Goal: Task Accomplishment & Management: Manage account settings

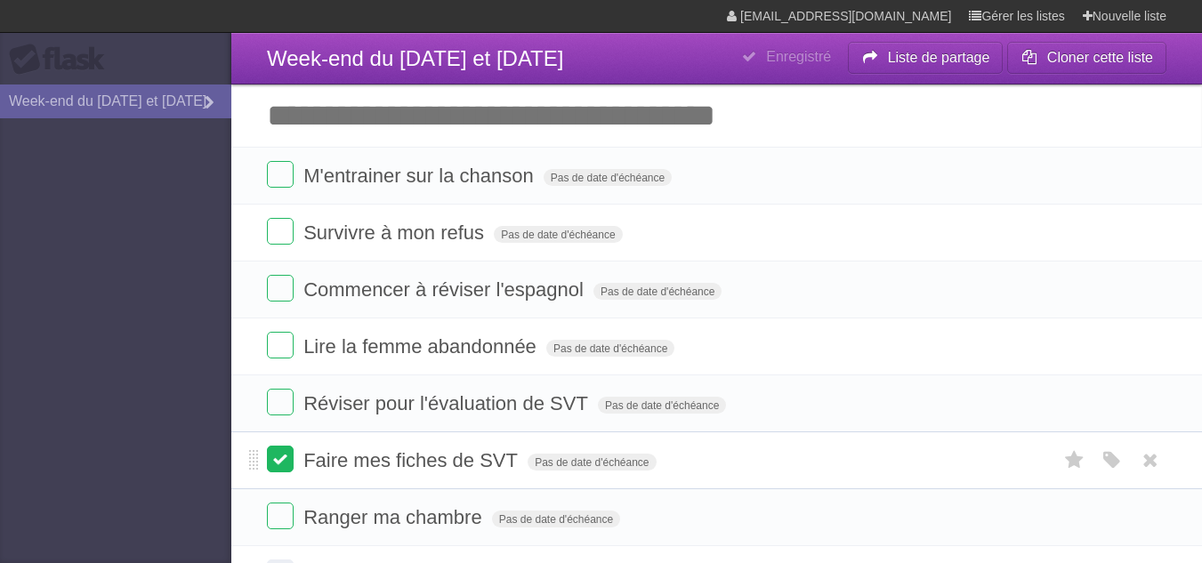
click at [293, 459] on label at bounding box center [280, 459] width 27 height 27
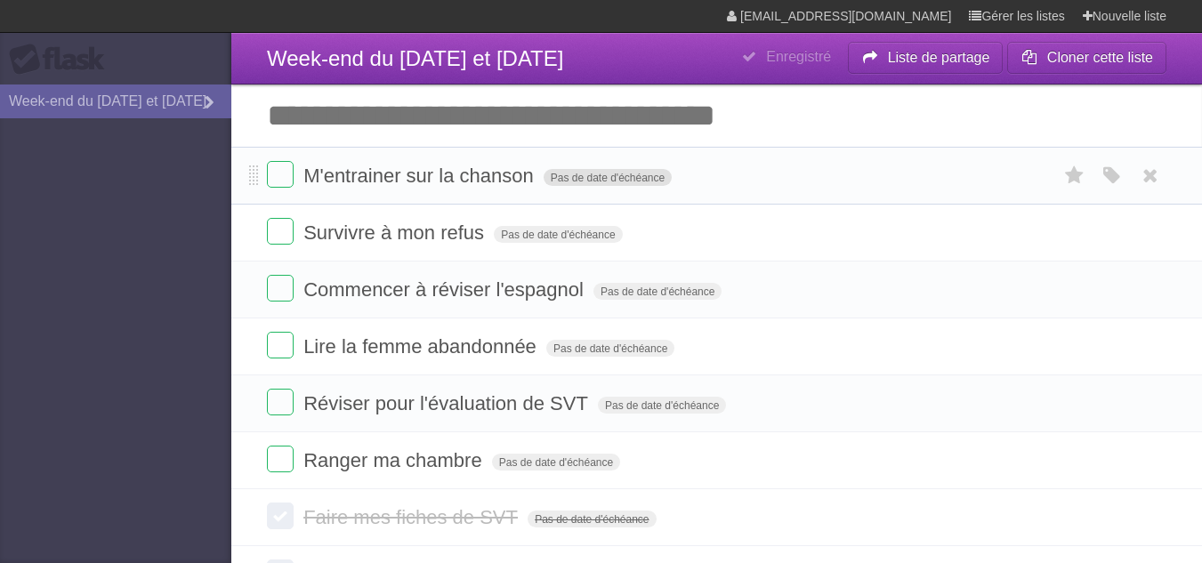
click at [624, 181] on font "Pas de date d'échéance" at bounding box center [608, 178] width 114 height 12
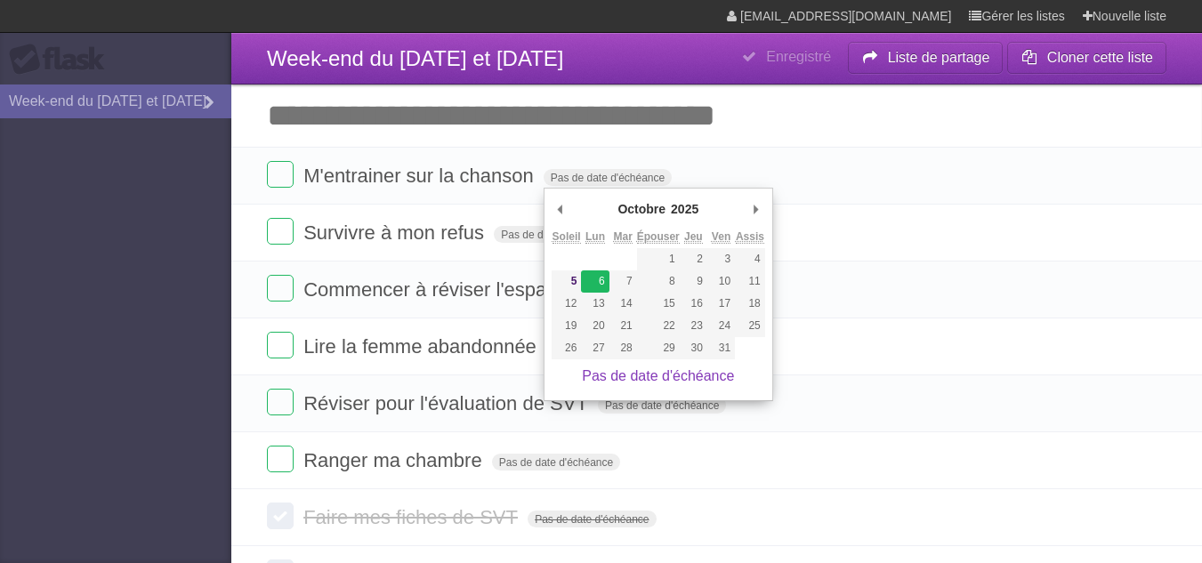
click at [599, 284] on font "6" at bounding box center [602, 281] width 6 height 12
click at [601, 277] on font "6" at bounding box center [602, 281] width 6 height 12
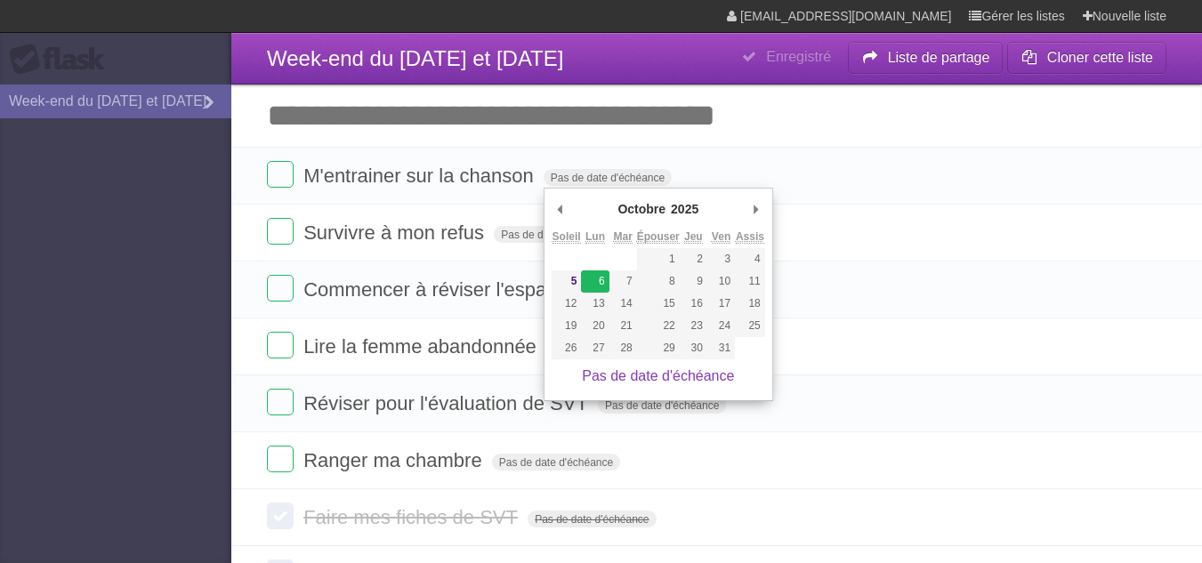
click at [601, 277] on font "6" at bounding box center [602, 281] width 6 height 12
click at [611, 379] on font "Pas de date d'échéance" at bounding box center [658, 375] width 152 height 15
click at [611, 376] on font "Pas de date d'échéance" at bounding box center [658, 375] width 152 height 15
type span "Mon Oct 06 2025"
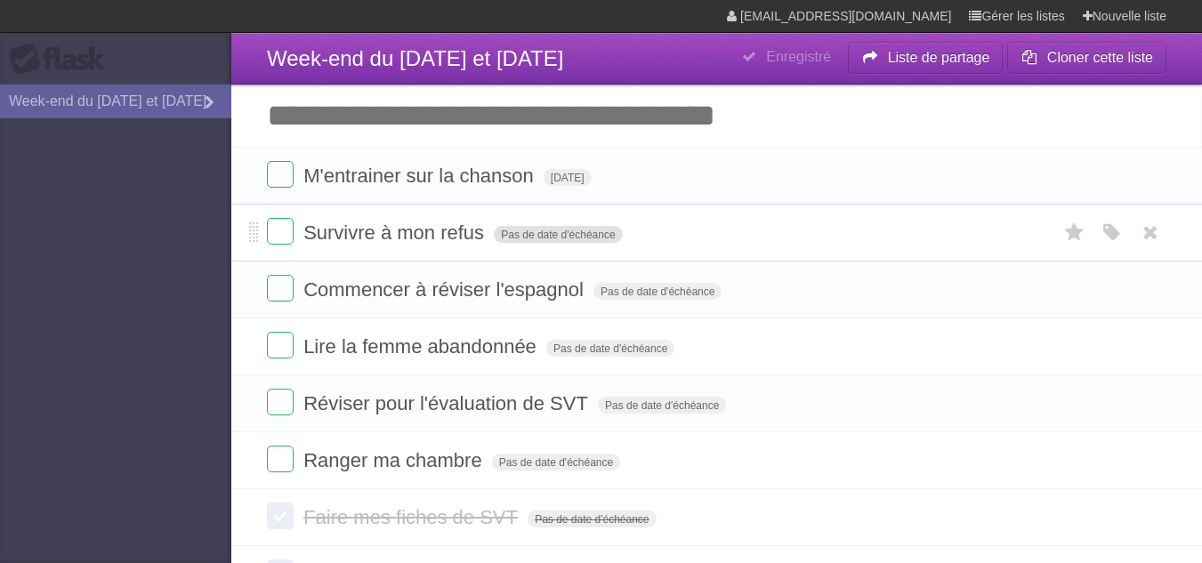
click at [558, 234] on font "Pas de date d'échéance" at bounding box center [558, 235] width 114 height 12
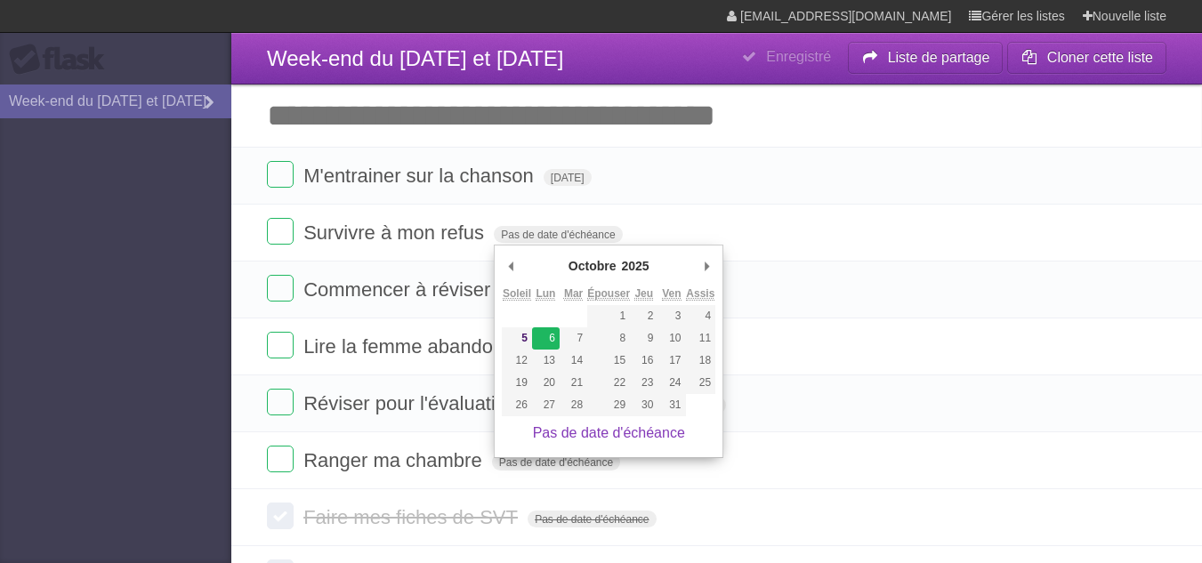
type span "Mon Oct 06 2025"
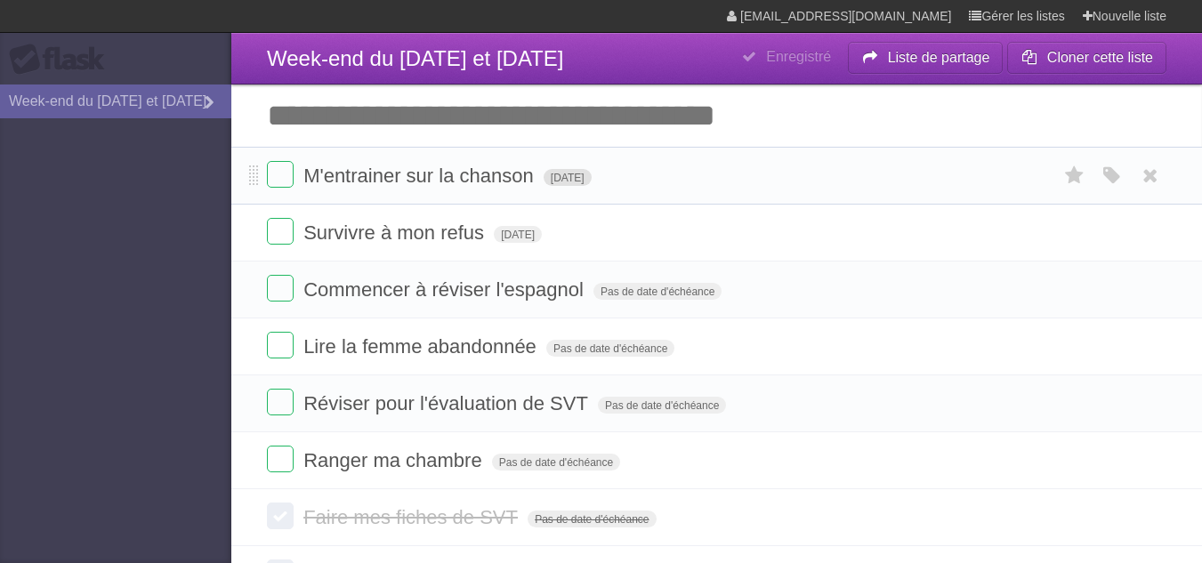
click at [568, 176] on font "lun. 6 oct. 2025" at bounding box center [568, 178] width 34 height 12
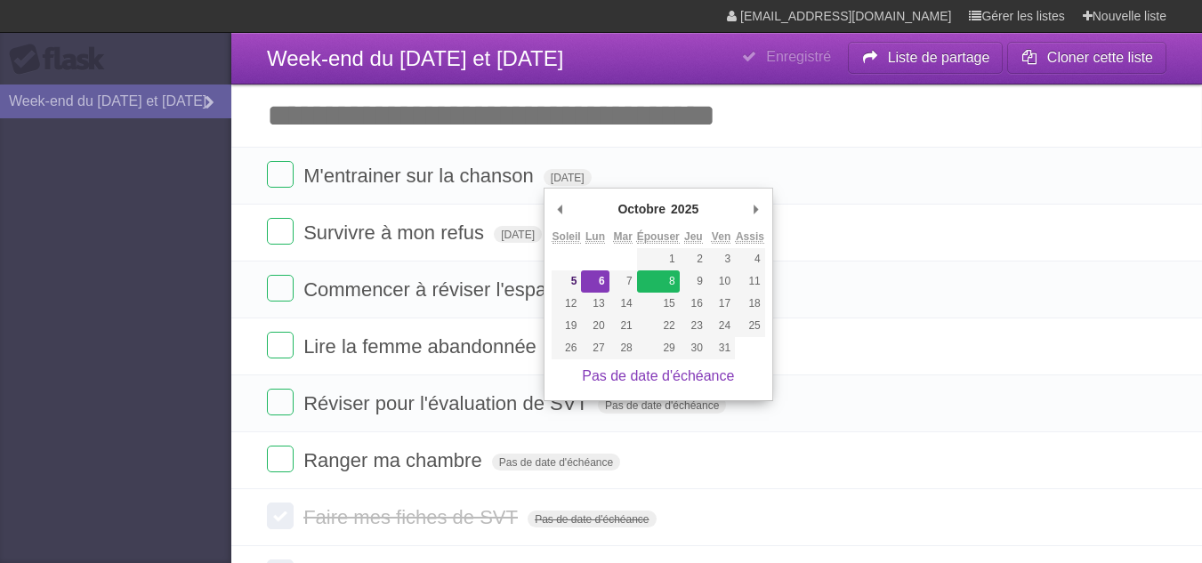
type span "[DATE]"
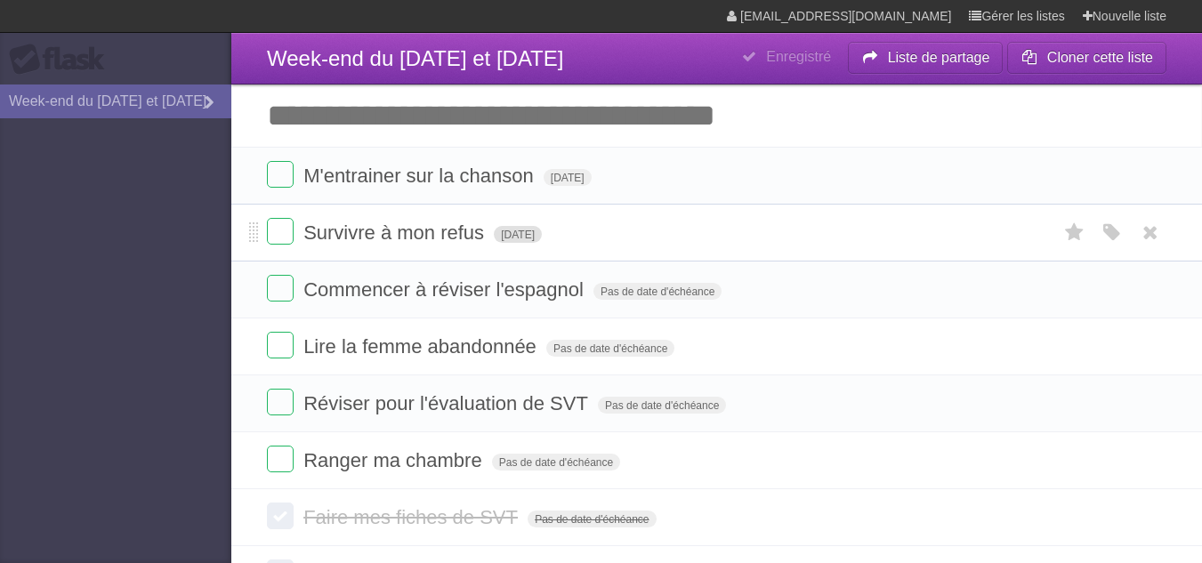
click at [535, 237] on font "lun. 6 oct. 2025" at bounding box center [518, 235] width 34 height 12
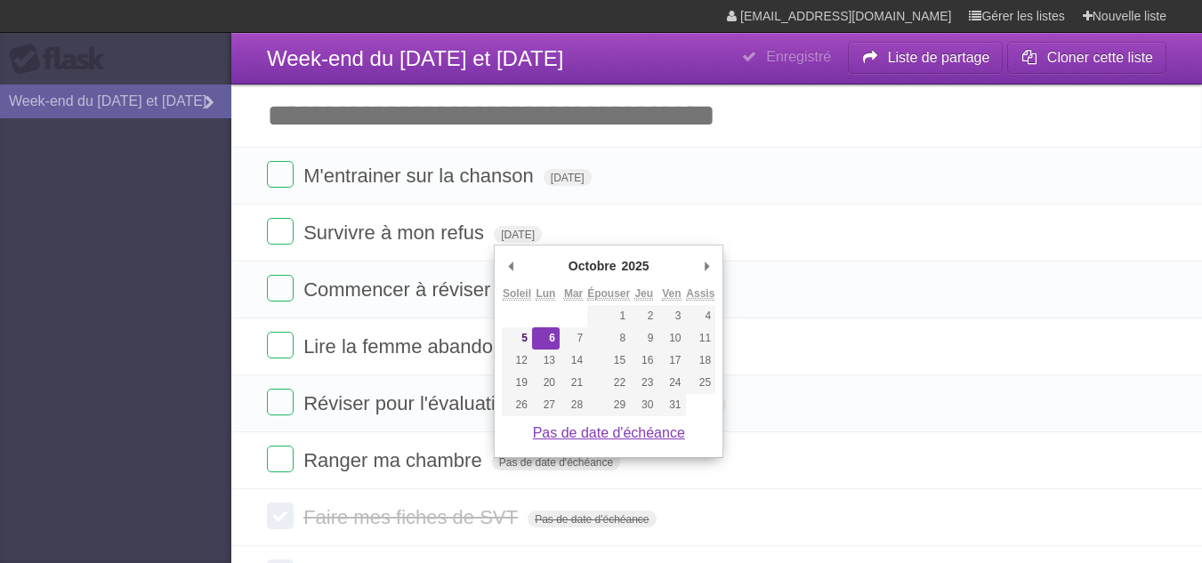
click at [625, 430] on font "Pas de date d'échéance" at bounding box center [609, 432] width 152 height 15
click at [522, 334] on font "5" at bounding box center [524, 338] width 6 height 12
click at [628, 435] on font "Pas de date d'échéance" at bounding box center [609, 432] width 152 height 15
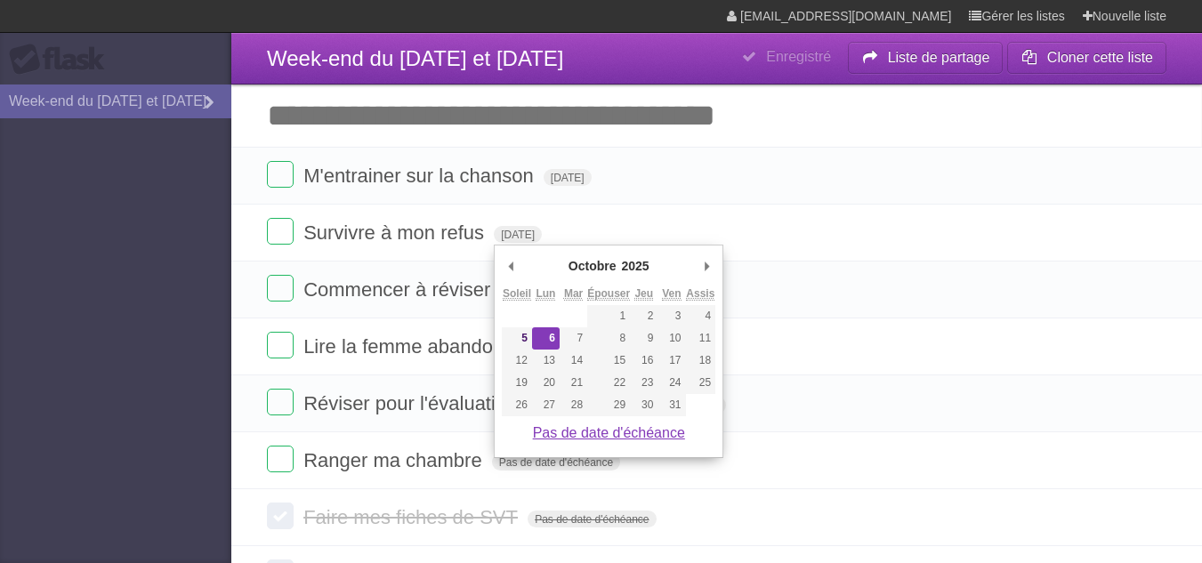
click at [628, 435] on font "Pas de date d'échéance" at bounding box center [609, 432] width 152 height 15
drag, startPoint x: 628, startPoint y: 435, endPoint x: 630, endPoint y: 407, distance: 27.6
click at [630, 407] on div "Octobre ******* ******* **** ***** **** **** ******* **** ********* ******* ***…" at bounding box center [608, 351] width 213 height 197
type span "[DATE]"
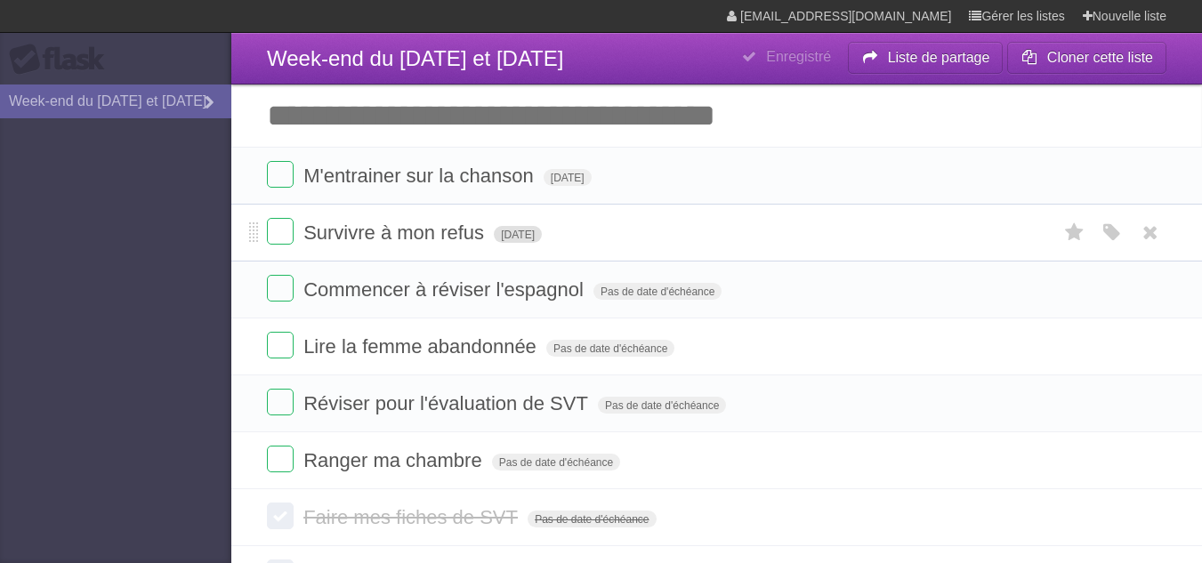
click at [533, 234] on font "[DATE]" at bounding box center [518, 235] width 34 height 12
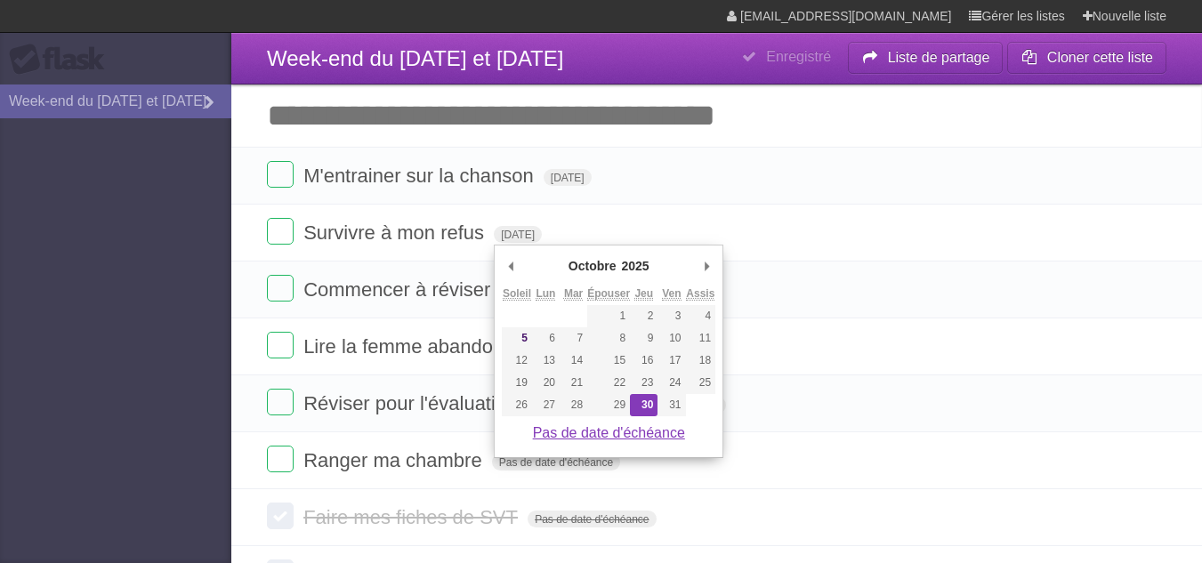
click at [624, 428] on font "Pas de date d'échéance" at bounding box center [609, 432] width 152 height 15
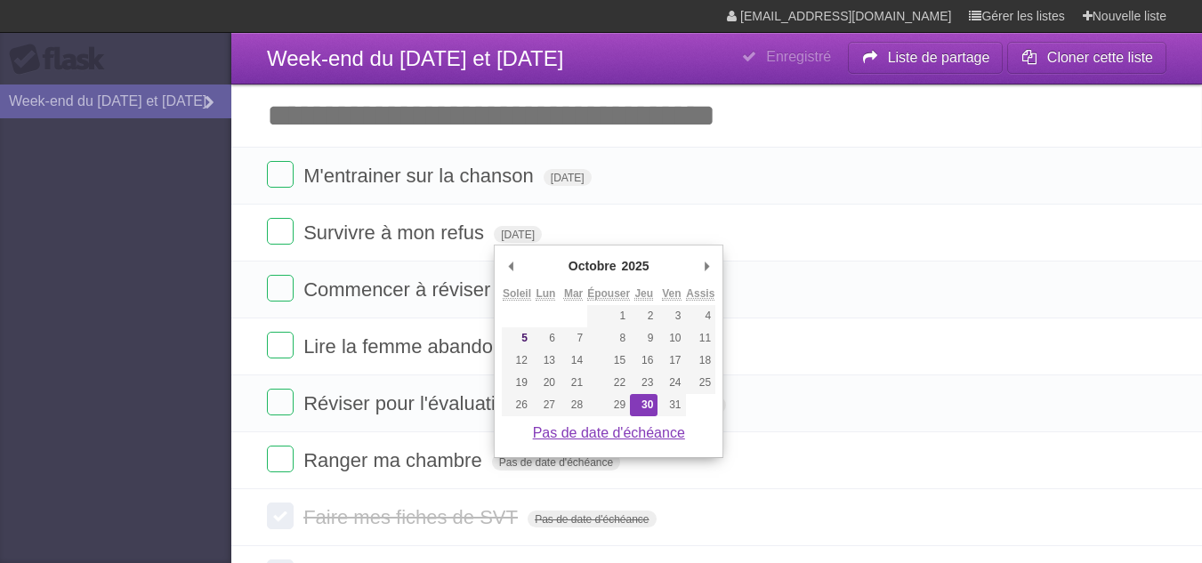
click at [624, 428] on font "Pas de date d'échéance" at bounding box center [609, 432] width 152 height 15
click at [648, 400] on font "30" at bounding box center [647, 404] width 12 height 12
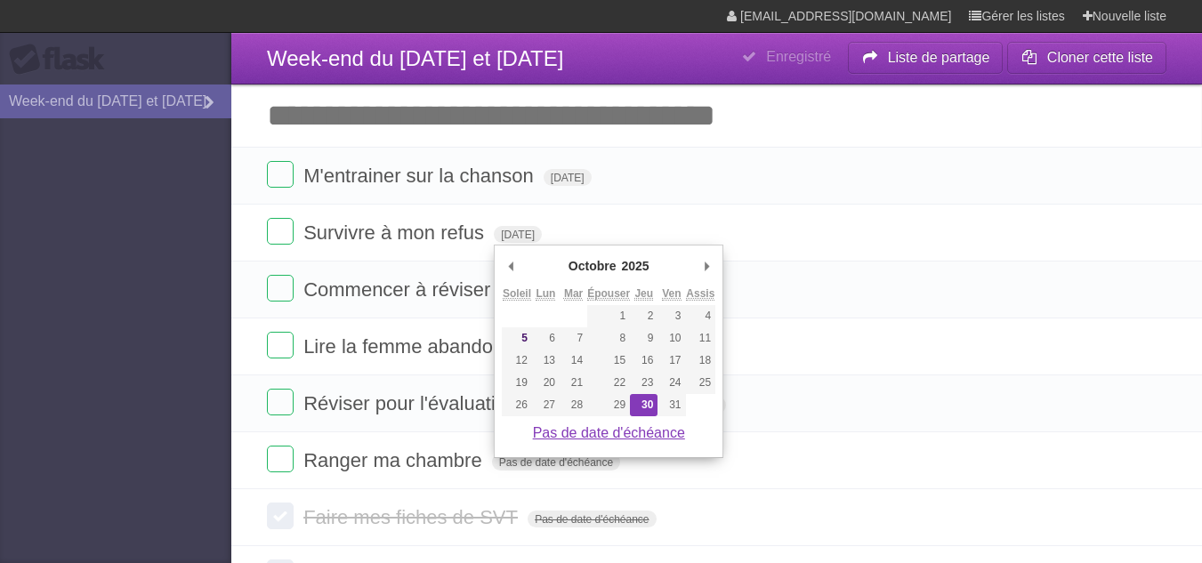
click at [645, 429] on font "Pas de date d'échéance" at bounding box center [609, 432] width 152 height 15
click at [584, 182] on font "[DATE]" at bounding box center [568, 178] width 34 height 12
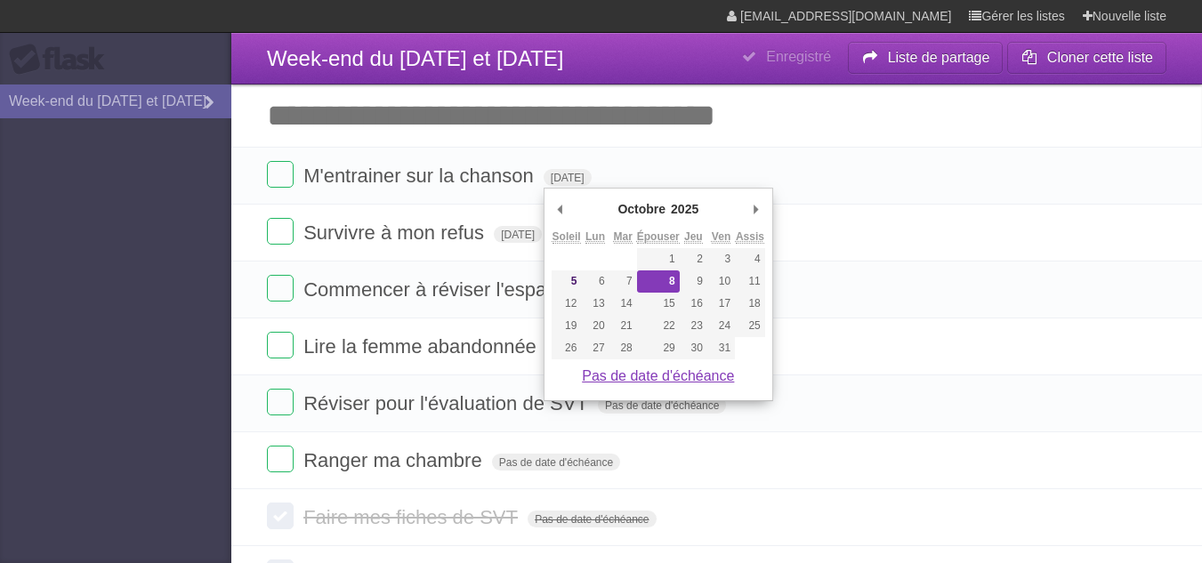
click at [646, 374] on font "Pas de date d'échéance" at bounding box center [658, 375] width 152 height 15
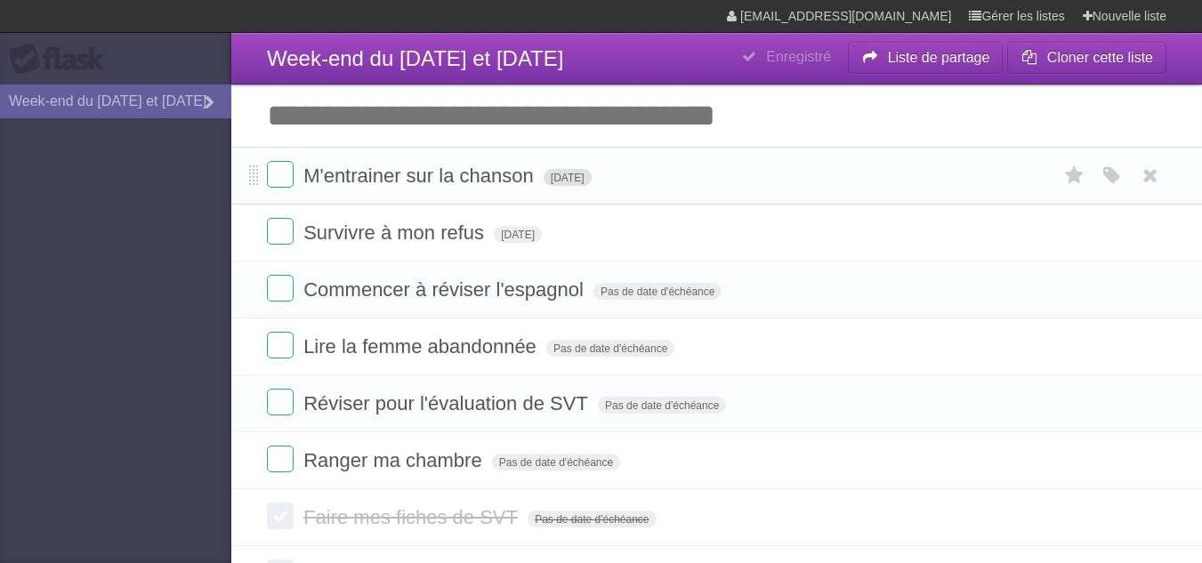
click at [591, 171] on span "[DATE]" at bounding box center [567, 177] width 48 height 17
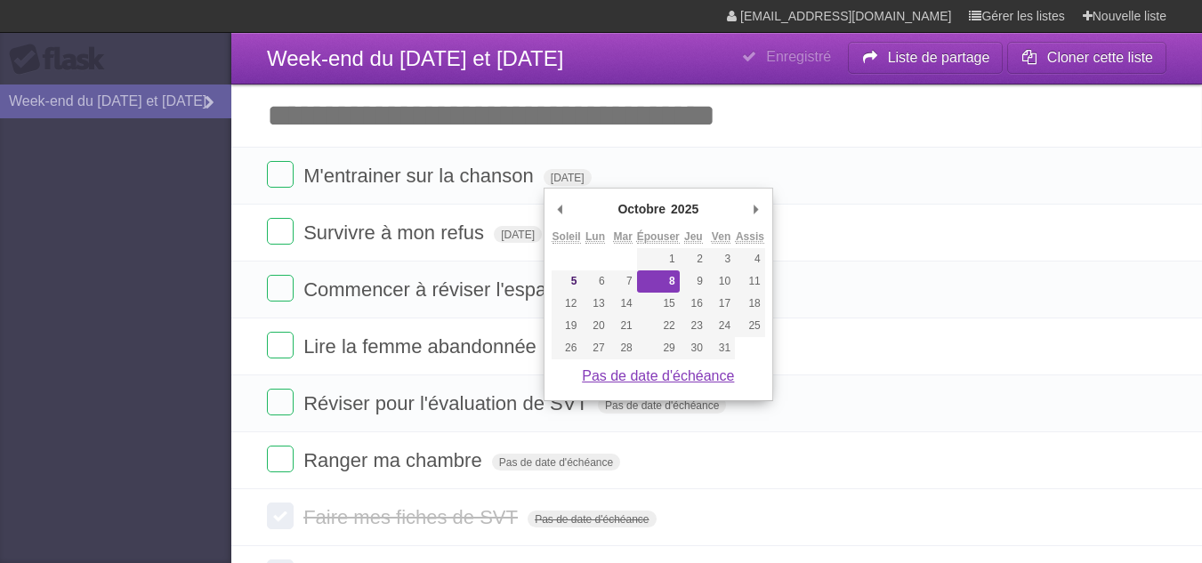
click at [675, 372] on font "Pas de date d'échéance" at bounding box center [658, 375] width 152 height 15
click at [665, 233] on font "Épouser" at bounding box center [658, 236] width 43 height 12
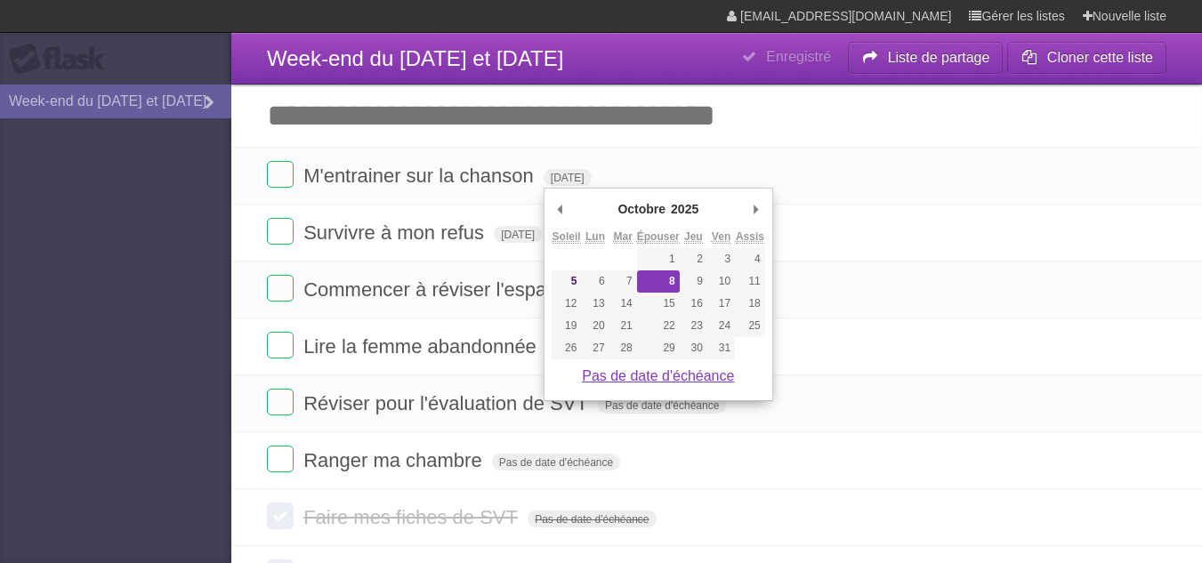
click at [639, 382] on font "Pas de date d'échéance" at bounding box center [658, 375] width 152 height 15
click at [784, 129] on input "Ajouter une autre tâche" at bounding box center [716, 115] width 970 height 62
